Goal: Information Seeking & Learning: Learn about a topic

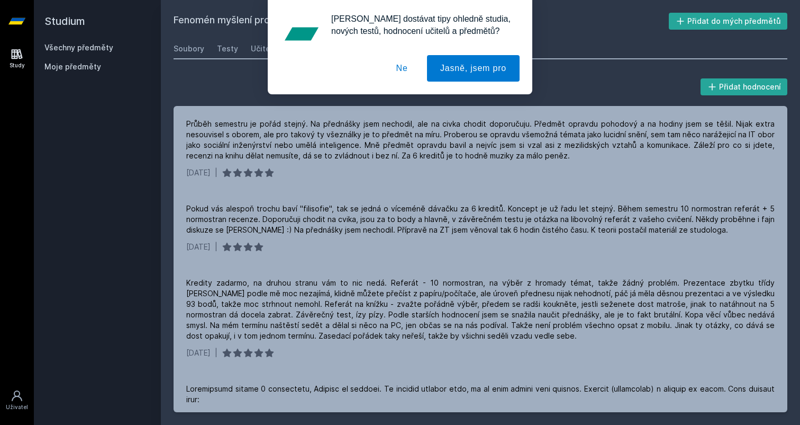
click at [202, 69] on div "[PERSON_NAME] dostávat tipy ohledně studia, nových testů, hodnocení učitelů a p…" at bounding box center [400, 47] width 800 height 94
click at [259, 49] on div "[PERSON_NAME] dostávat tipy ohledně studia, nových testů, hodnocení učitelů a p…" at bounding box center [400, 47] width 800 height 94
click at [405, 72] on button "Ne" at bounding box center [402, 68] width 38 height 26
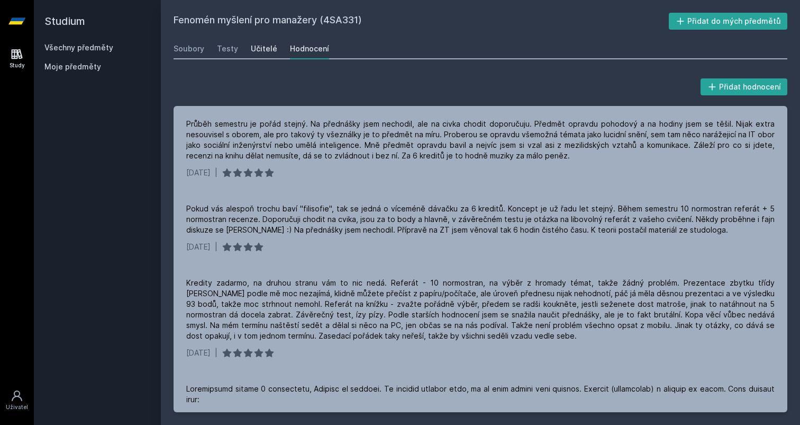
click at [258, 51] on div "Učitelé" at bounding box center [264, 48] width 26 height 11
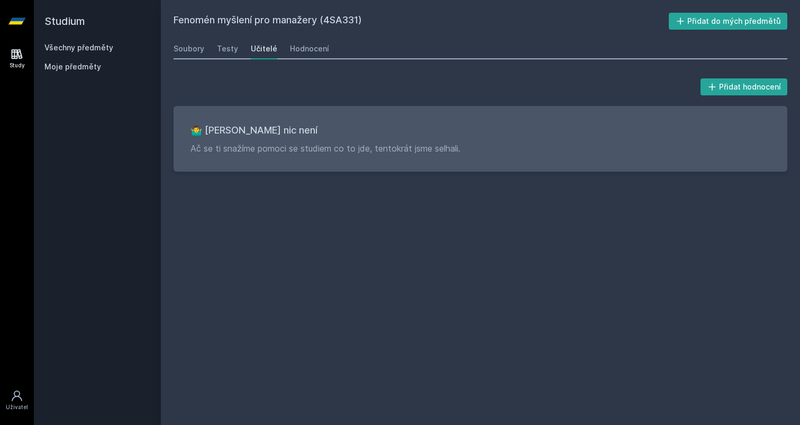
click at [81, 49] on link "Všechny předměty" at bounding box center [78, 47] width 69 height 9
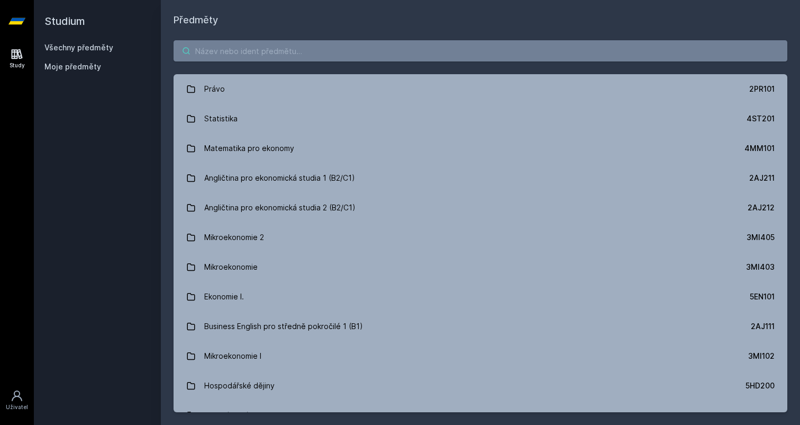
click at [287, 55] on input "search" at bounding box center [481, 50] width 614 height 21
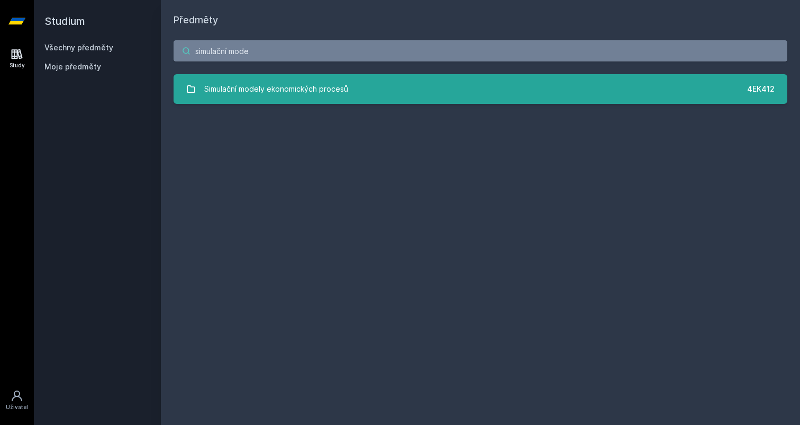
type input "simulační mode"
click at [310, 87] on div "Simulační modely ekonomických procesů" at bounding box center [276, 88] width 144 height 21
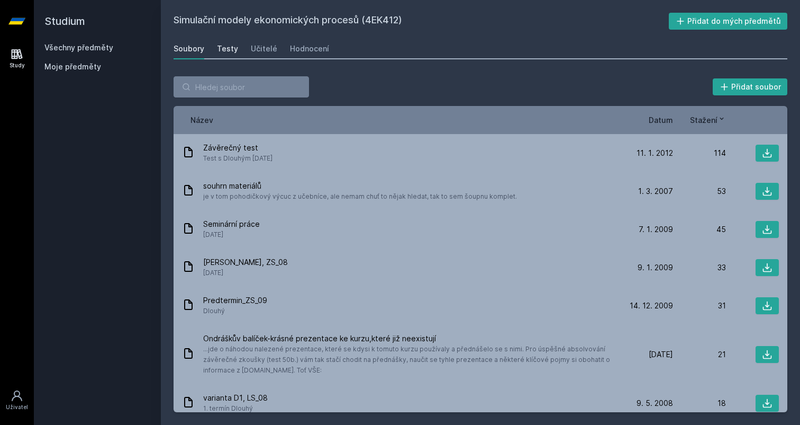
click at [235, 49] on div "Testy" at bounding box center [227, 48] width 21 height 11
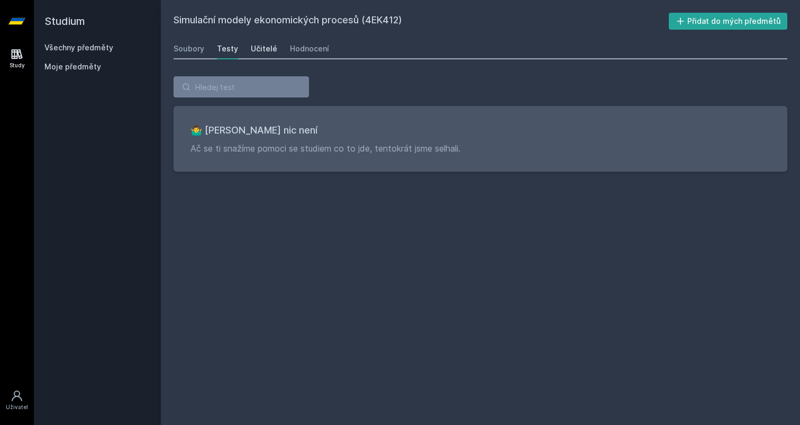
click at [267, 48] on div "Učitelé" at bounding box center [264, 48] width 26 height 11
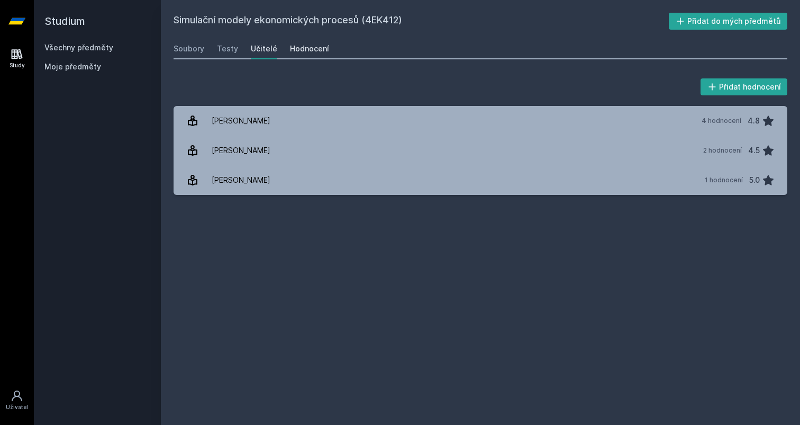
click at [299, 50] on div "Hodnocení" at bounding box center [309, 48] width 39 height 11
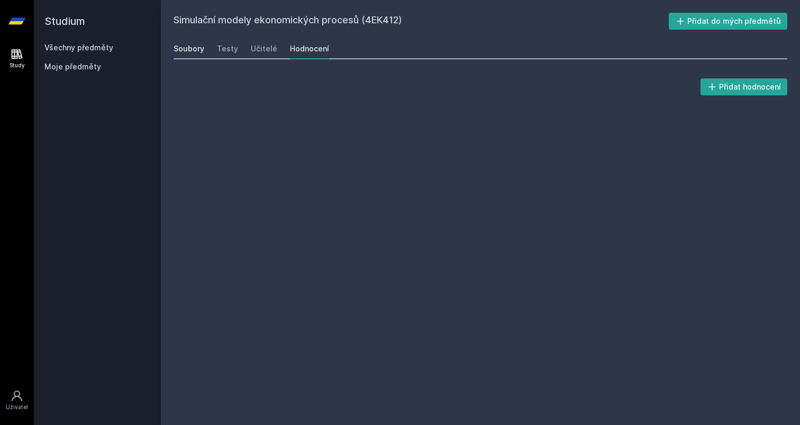
click at [201, 49] on div "Soubory" at bounding box center [189, 48] width 31 height 11
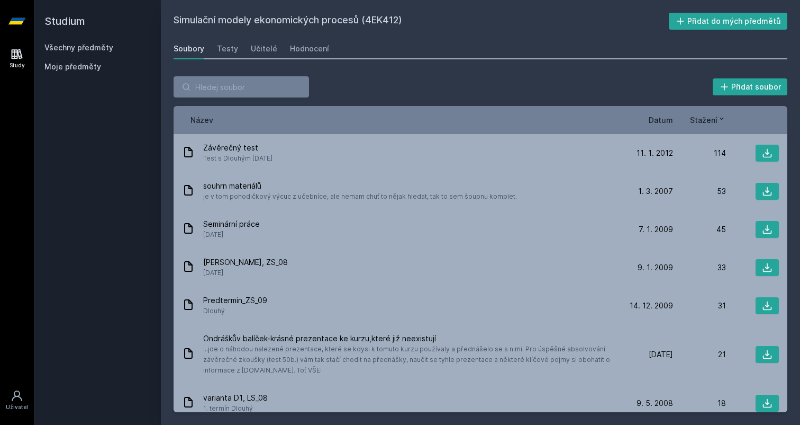
click at [91, 41] on h2 "Studium" at bounding box center [97, 21] width 106 height 42
click at [80, 49] on link "Všechny předměty" at bounding box center [78, 47] width 69 height 9
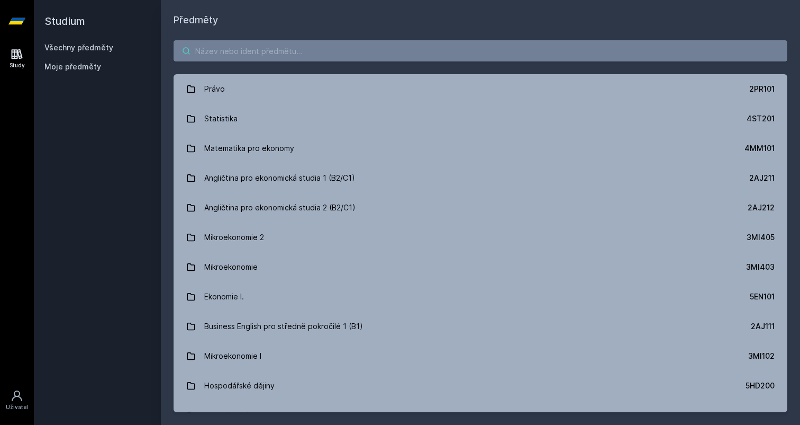
click at [241, 46] on input "search" at bounding box center [481, 50] width 614 height 21
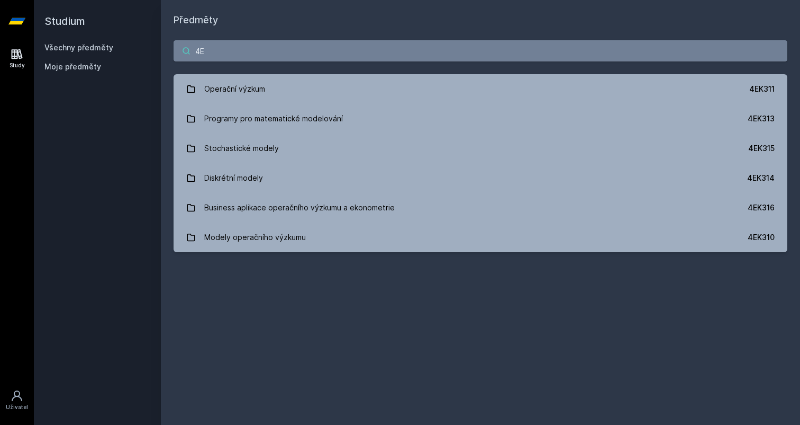
type input "4"
